Goal: Task Accomplishment & Management: Manage account settings

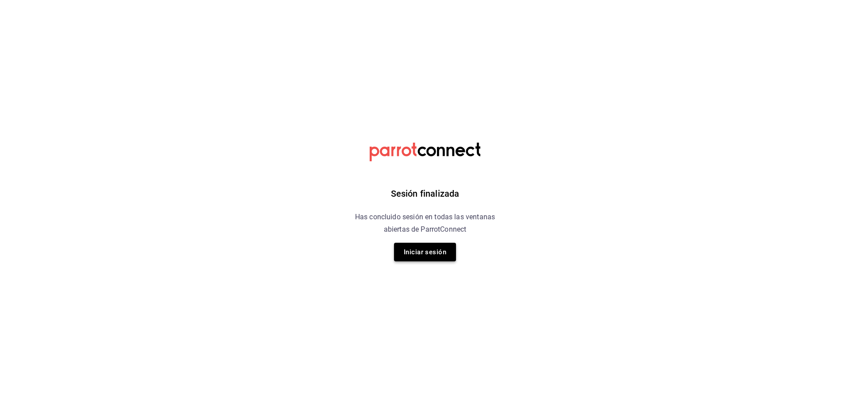
click at [420, 250] on button "Iniciar sesión" at bounding box center [425, 251] width 62 height 19
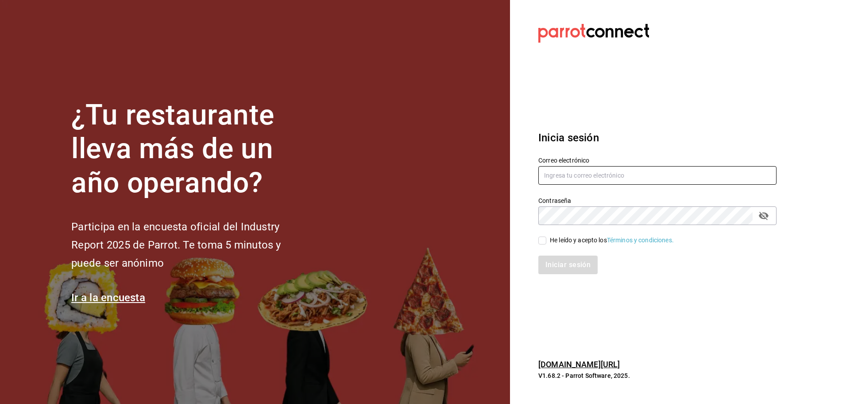
click at [592, 179] on input "text" at bounding box center [657, 175] width 238 height 19
type input "[EMAIL_ADDRESS][DOMAIN_NAME]"
click at [539, 235] on div "He leído y acepto los Términos y condiciones." at bounding box center [651, 235] width 249 height 20
click at [543, 244] on label "He leído y acepto los Términos y condiciones." at bounding box center [605, 239] width 135 height 9
click at [543, 244] on input "He leído y acepto los Términos y condiciones." at bounding box center [542, 240] width 8 height 8
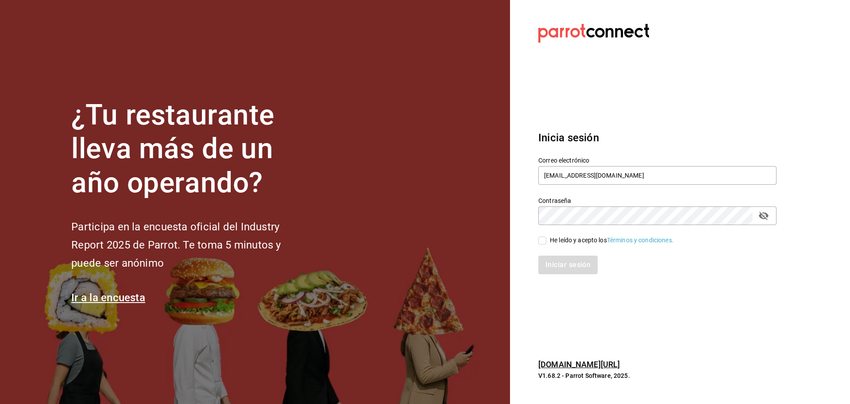
checkbox input "true"
click at [575, 268] on button "Iniciar sesión" at bounding box center [568, 264] width 60 height 19
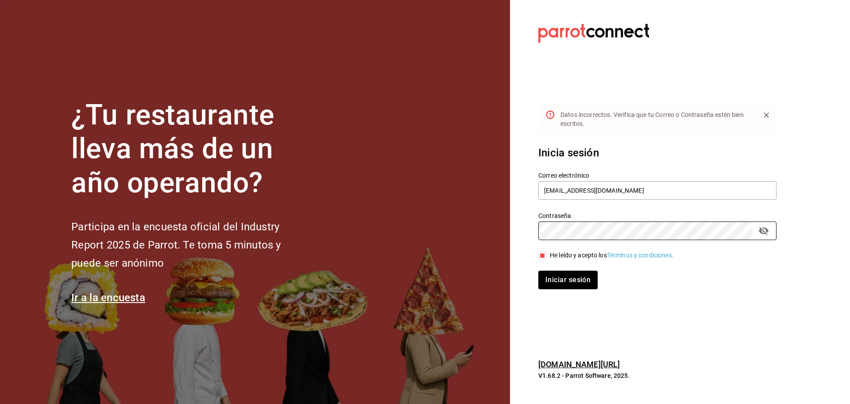
click at [538, 270] on button "Iniciar sesión" at bounding box center [567, 279] width 59 height 19
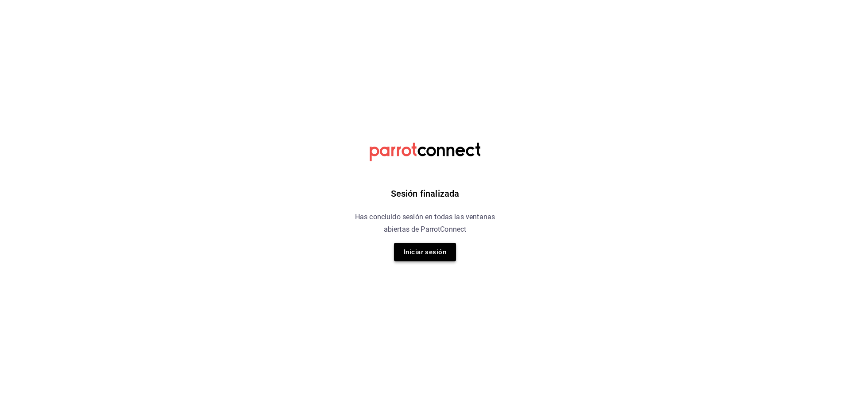
click at [444, 253] on button "Iniciar sesión" at bounding box center [425, 251] width 62 height 19
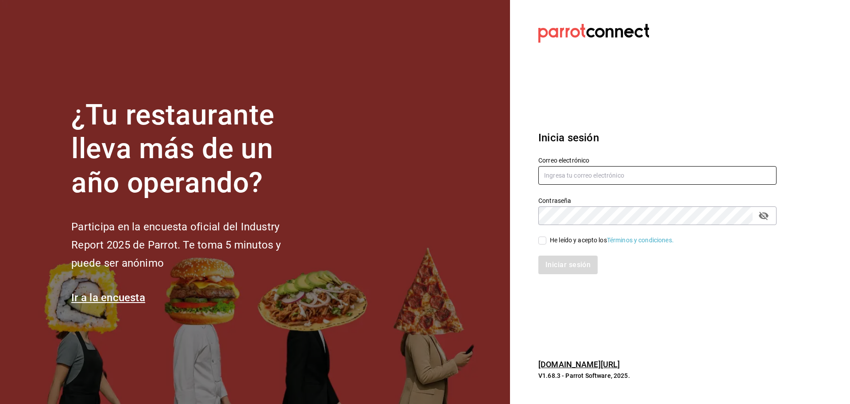
click at [599, 177] on input "text" at bounding box center [657, 175] width 238 height 19
type input "26jarh@gmail.com"
click at [543, 239] on input "He leído y acepto los Términos y condiciones." at bounding box center [542, 240] width 8 height 8
checkbox input "true"
click at [563, 262] on button "Iniciar sesión" at bounding box center [568, 264] width 60 height 19
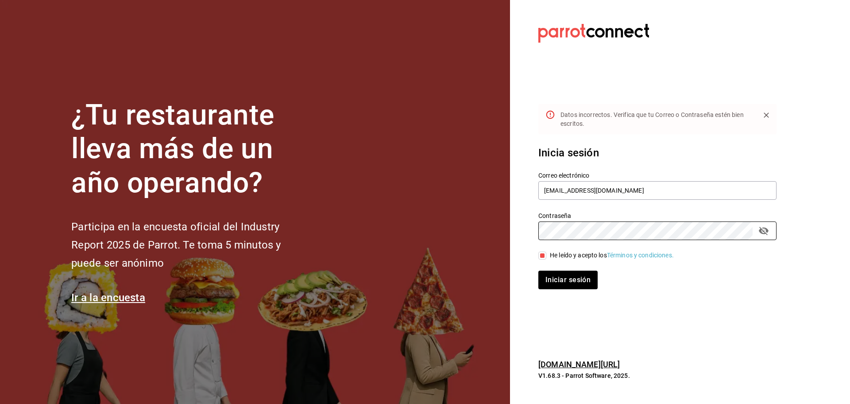
click at [538, 270] on button "Iniciar sesión" at bounding box center [567, 279] width 59 height 19
click at [459, 173] on div "¿Tu restaurante lleva más de un año operando? Participa en la encuesta oficial …" at bounding box center [425, 202] width 850 height 404
click at [538, 270] on button "Iniciar sesión" at bounding box center [567, 279] width 59 height 19
click at [435, 181] on div "¿Tu restaurante lleva más de un año operando? Participa en la encuesta oficial …" at bounding box center [425, 202] width 850 height 404
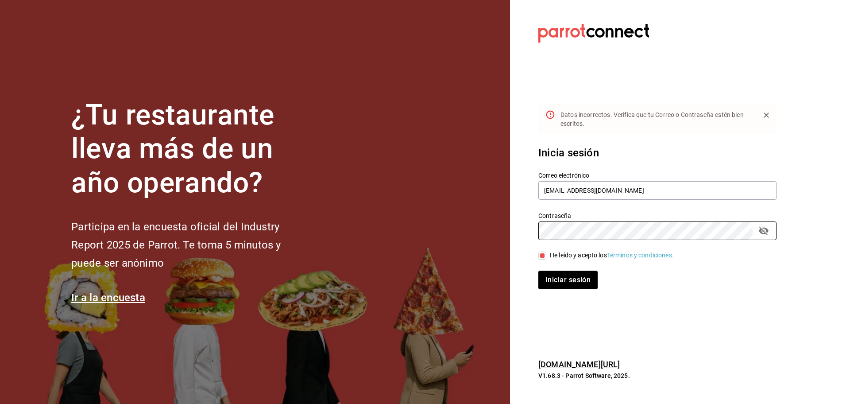
click at [538, 270] on button "Iniciar sesión" at bounding box center [567, 279] width 59 height 19
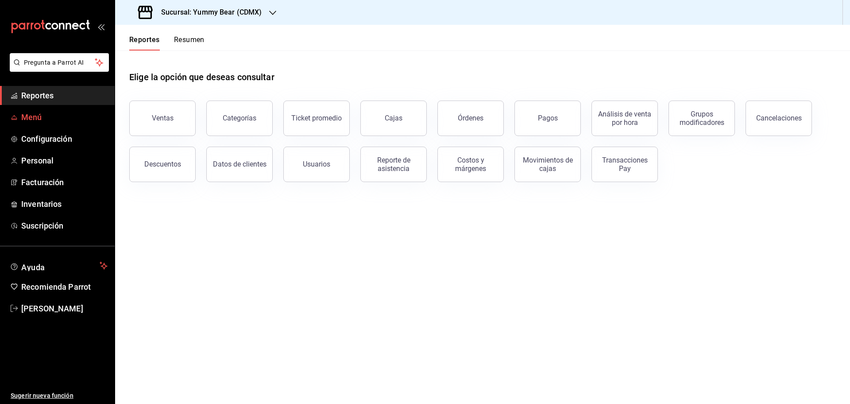
click at [42, 122] on span "Menú" at bounding box center [64, 117] width 86 height 12
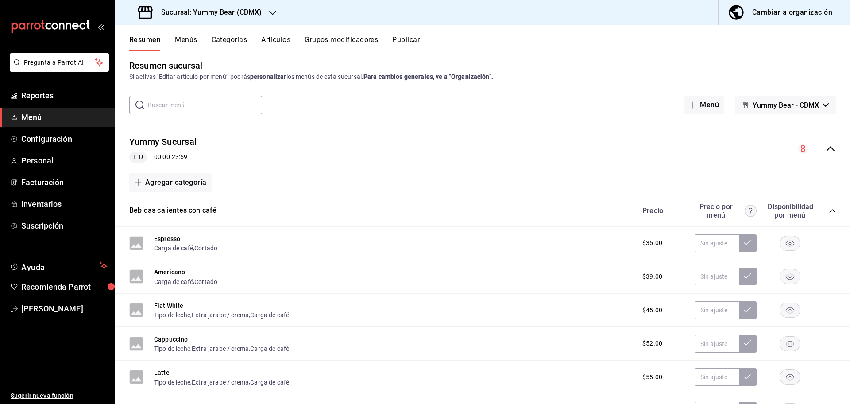
scroll to position [6, 0]
